Goal: Obtain resource: Download file/media

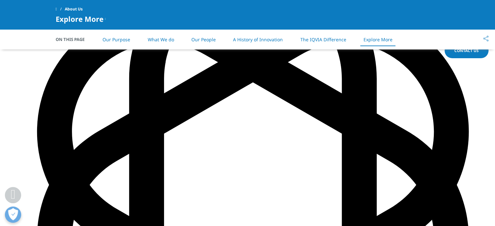
click at [57, 9] on span at bounding box center [56, 9] width 1 height 5
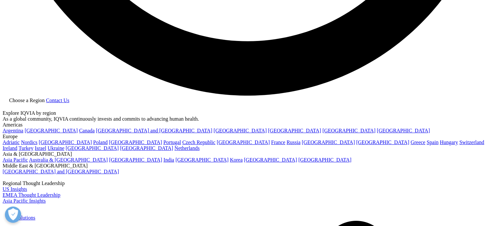
scroll to position [1378, 0]
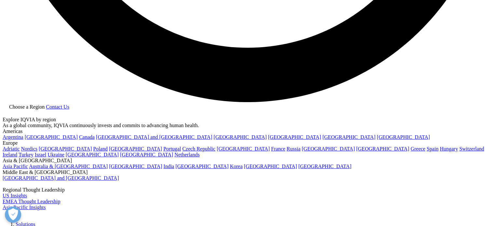
drag, startPoint x: 115, startPoint y: 95, endPoint x: 279, endPoint y: 140, distance: 170.2
type textarea "IQVIA is a leading global provider of advanced analytics, technology solutions,…"
copy p "IQVIA is a leading global provider of advanced analytics, technology solutions,…"
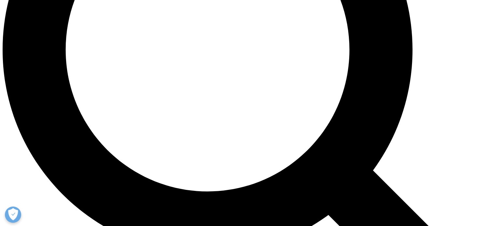
scroll to position [656, 0]
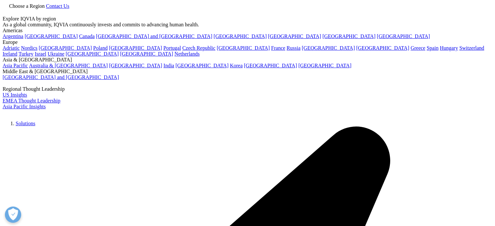
scroll to position [163, 0]
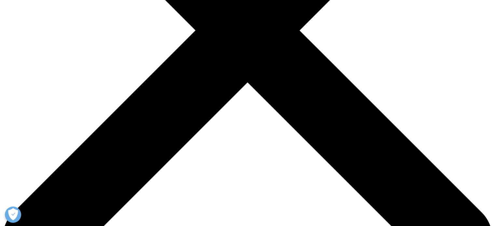
scroll to position [224, 0]
drag, startPoint x: 272, startPoint y: 69, endPoint x: 275, endPoint y: 143, distance: 74.5
type textarea "lume of published scientific research continues to grow, the time and effort re…"
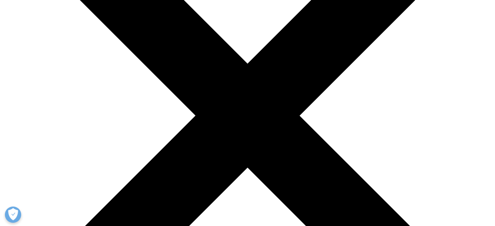
scroll to position [139, 0]
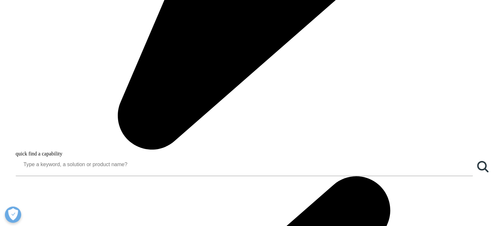
scroll to position [551, 0]
